Goal: Navigation & Orientation: Go to known website

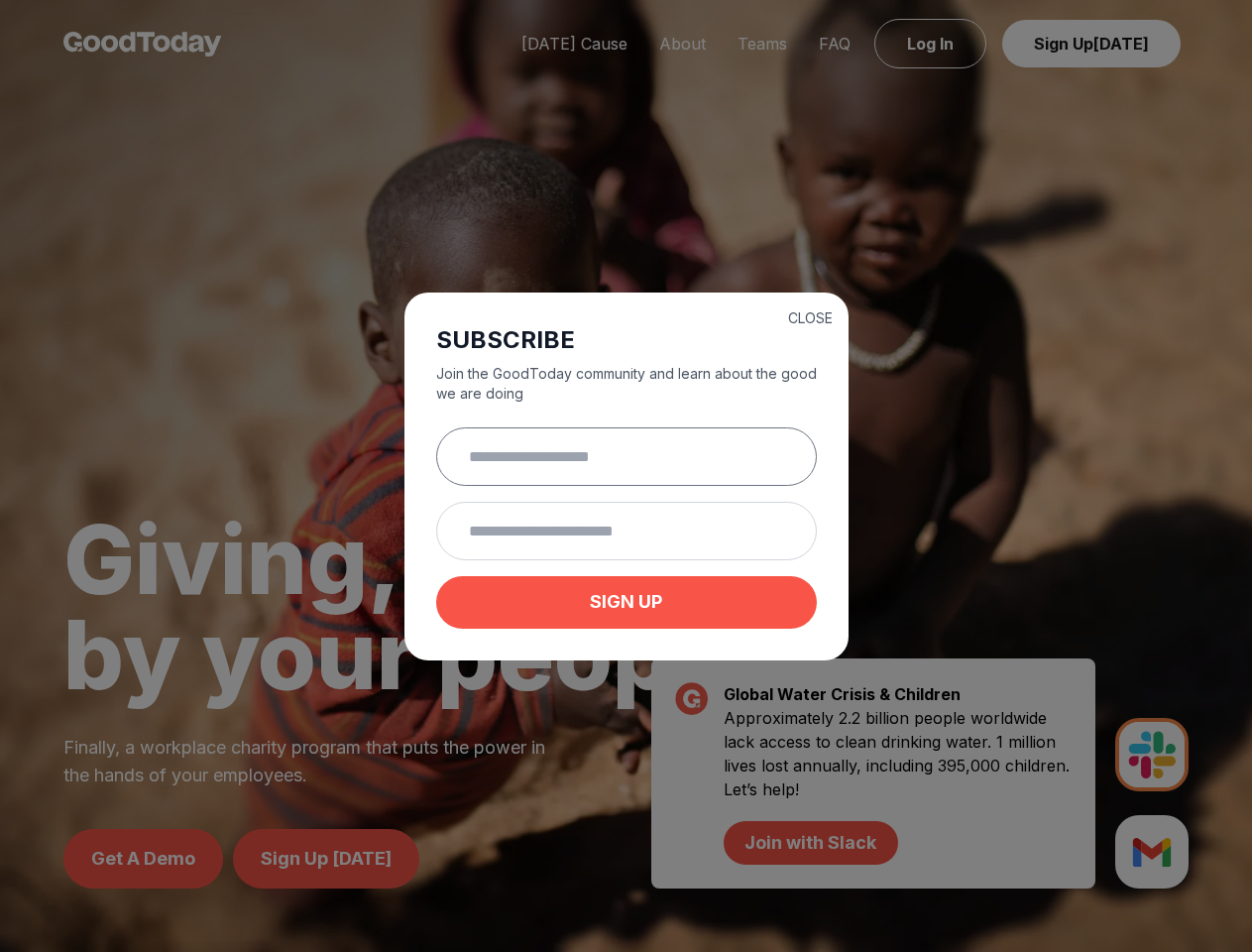
click at [625, 476] on input "text" at bounding box center [626, 456] width 381 height 58
click at [810, 315] on button "CLOSE" at bounding box center [810, 318] width 45 height 20
